Goal: Information Seeking & Learning: Stay updated

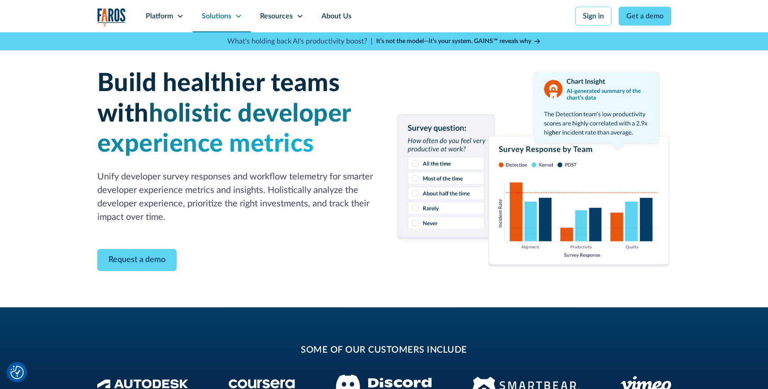
click at [240, 15] on icon at bounding box center [238, 16] width 7 height 7
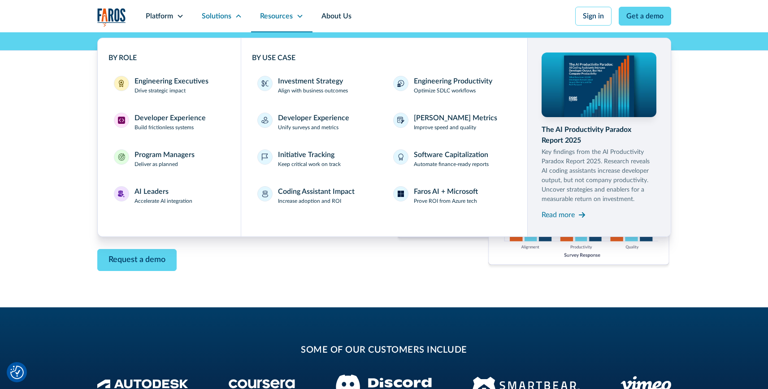
click at [309, 11] on div "Resources" at bounding box center [281, 16] width 61 height 32
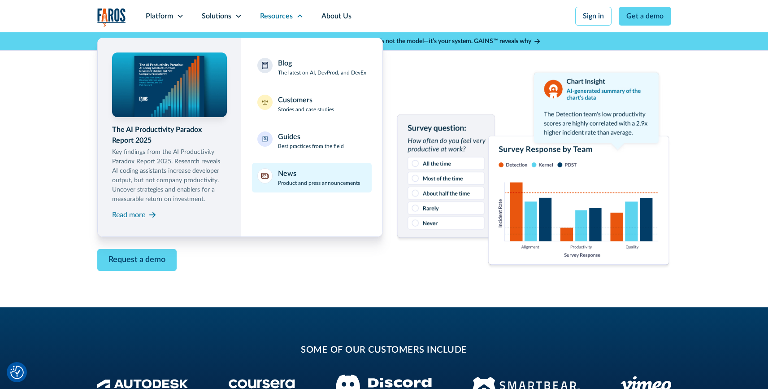
click at [301, 178] on div "News Product and press announcements" at bounding box center [319, 177] width 82 height 19
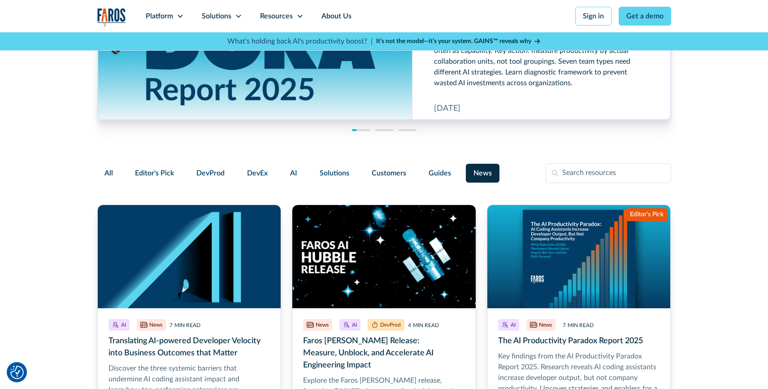
scroll to position [92, 0]
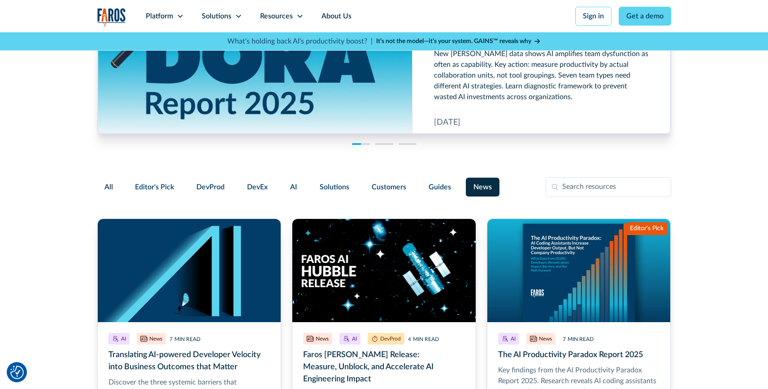
click at [119, 187] on div "Filter Form" at bounding box center [108, 187] width 23 height 18
click at [105, 182] on input "All" at bounding box center [105, 182] width 0 height 0
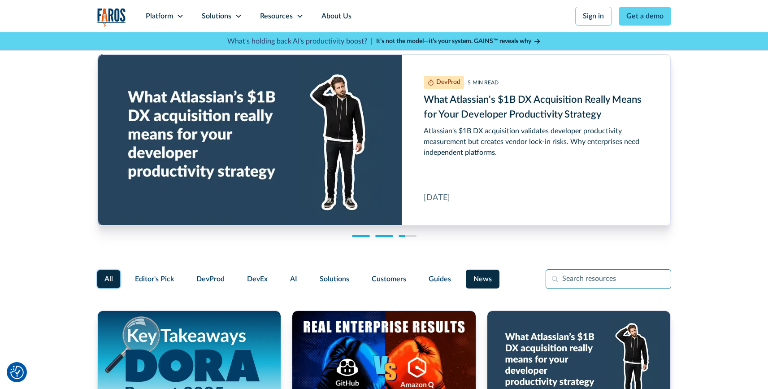
click at [610, 277] on input "Filter Form" at bounding box center [609, 279] width 126 height 20
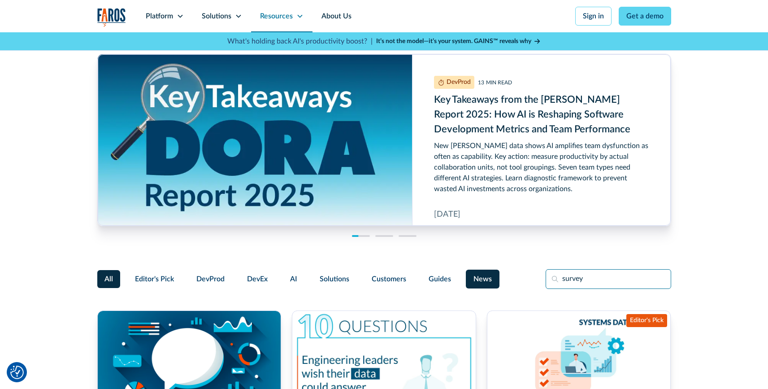
type input "survey"
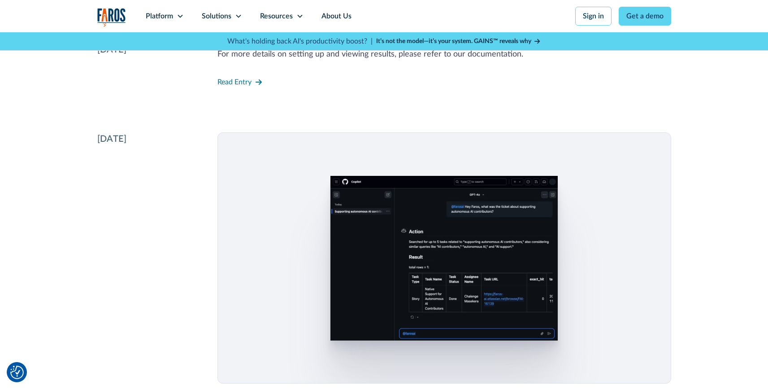
scroll to position [790, 0]
